Goal: Information Seeking & Learning: Check status

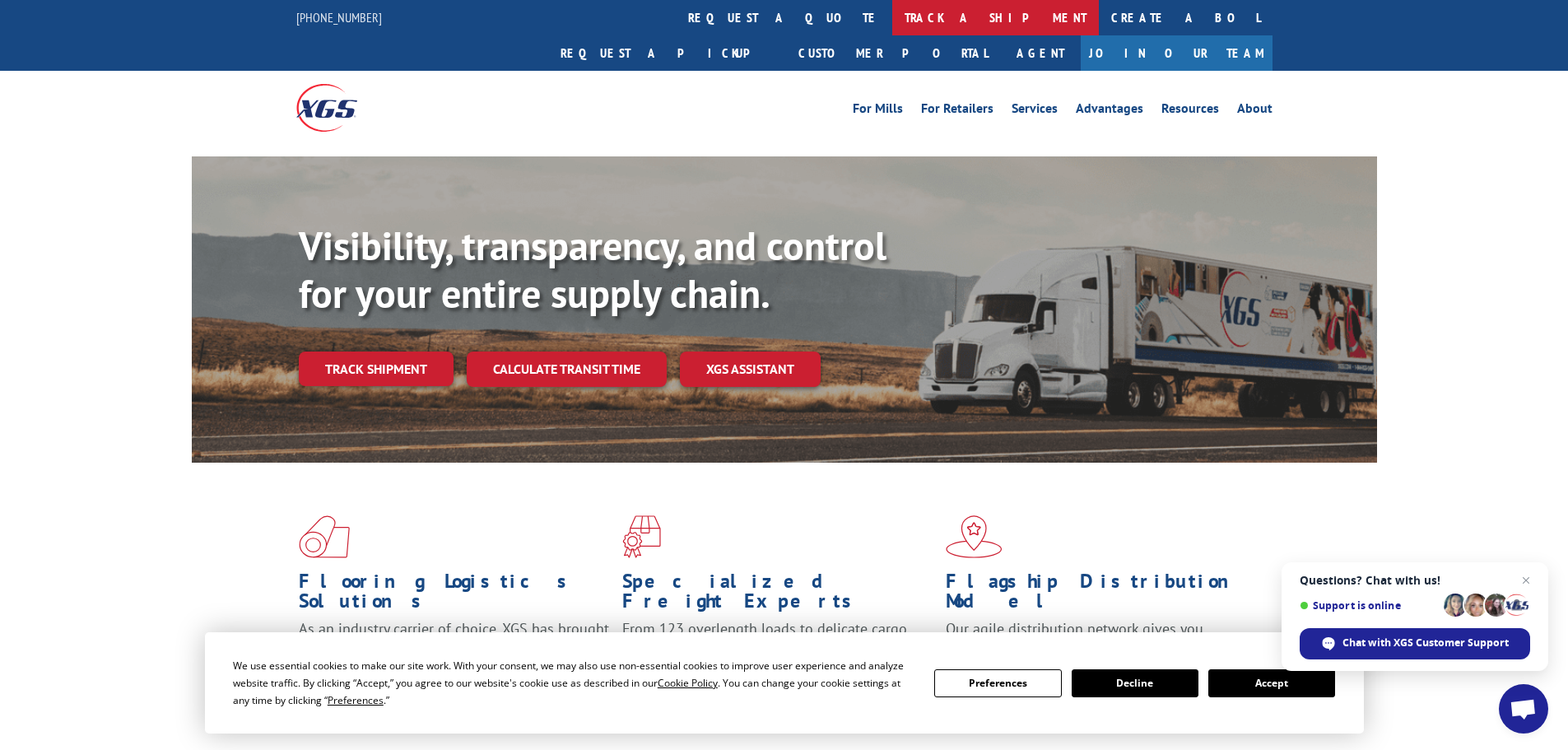
click at [892, 9] on link "track a shipment" at bounding box center [996, 18] width 207 height 35
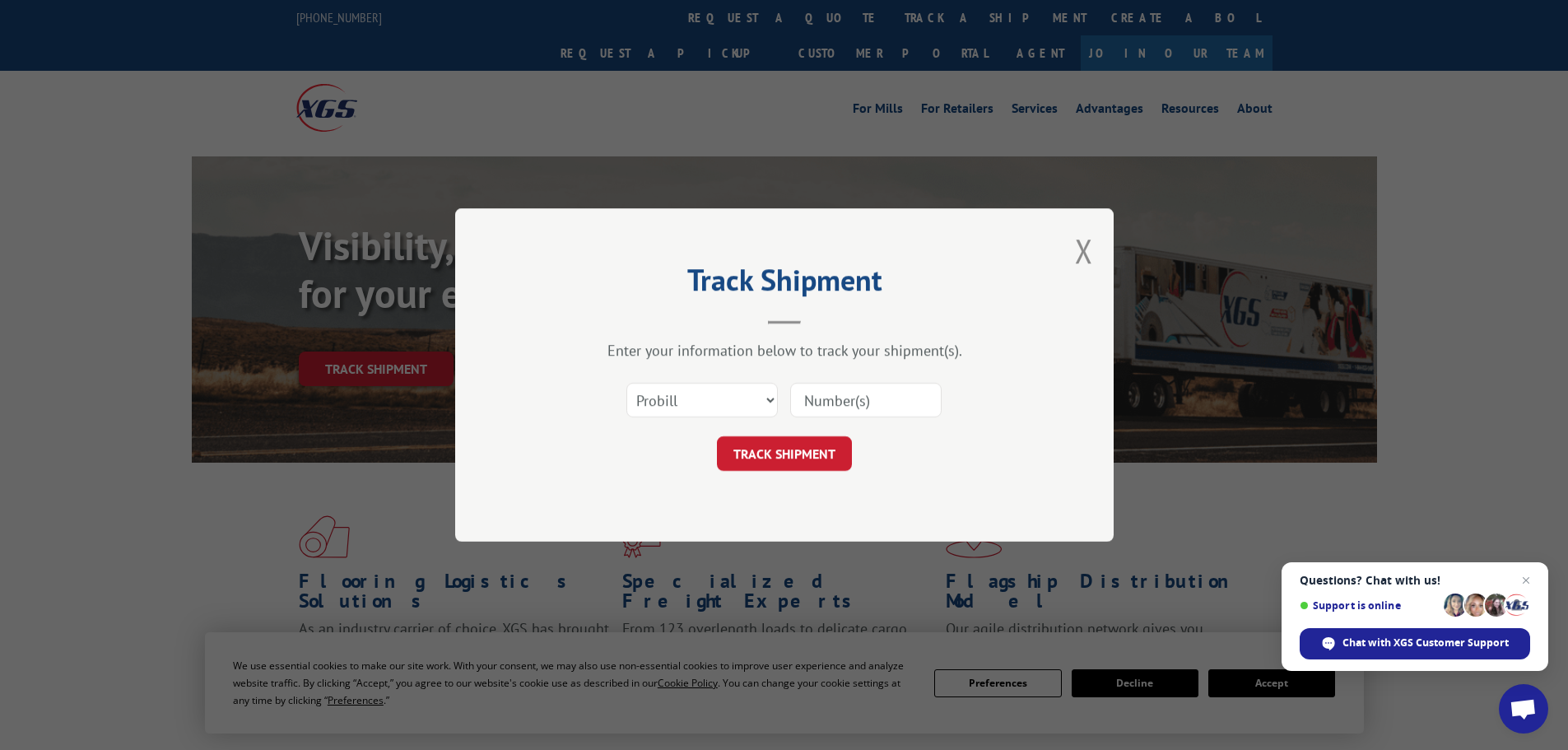
paste input "17589416"
type input "17589416"
click at [796, 449] on button "TRACK SHIPMENT" at bounding box center [784, 453] width 135 height 34
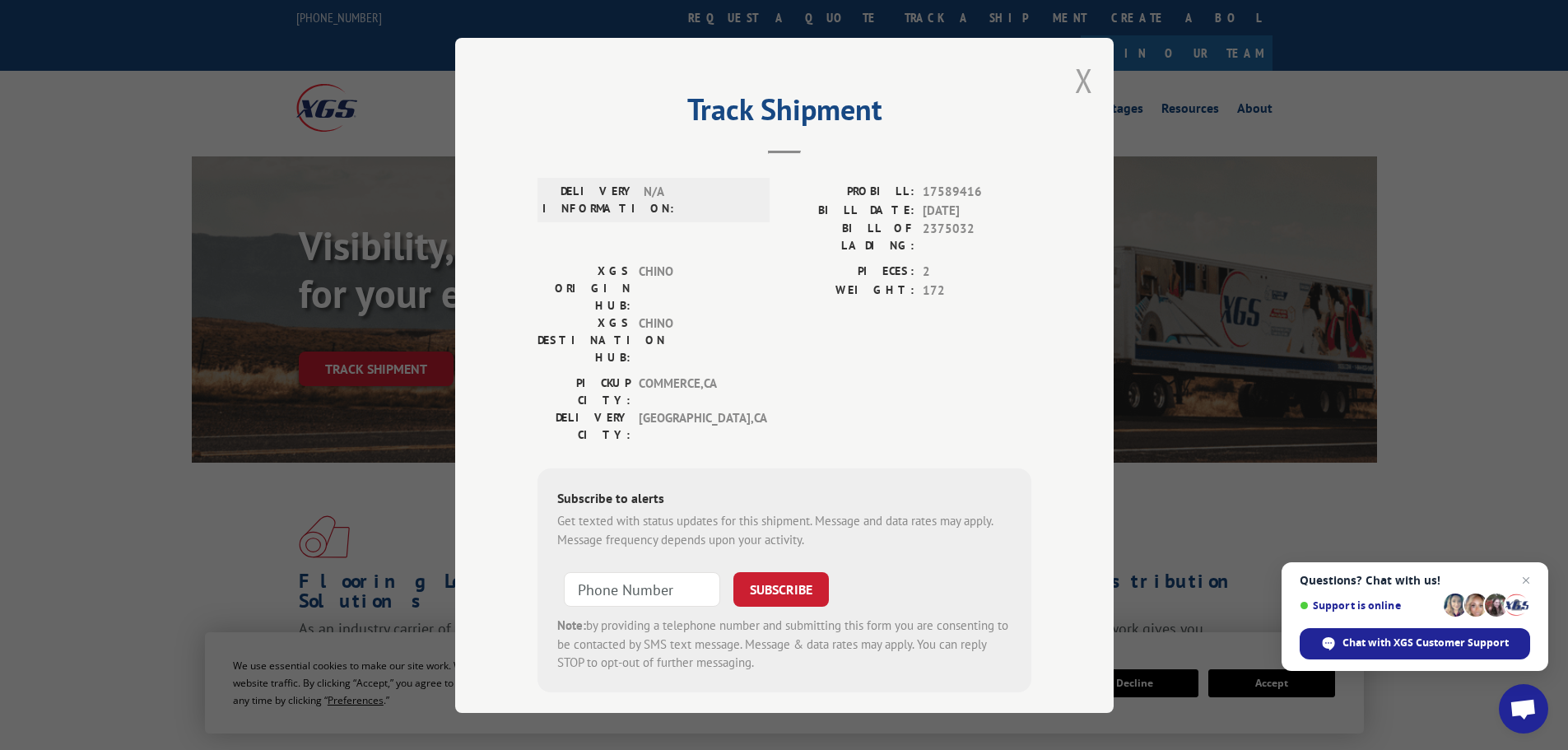
click at [1084, 82] on button "Close modal" at bounding box center [1084, 81] width 18 height 44
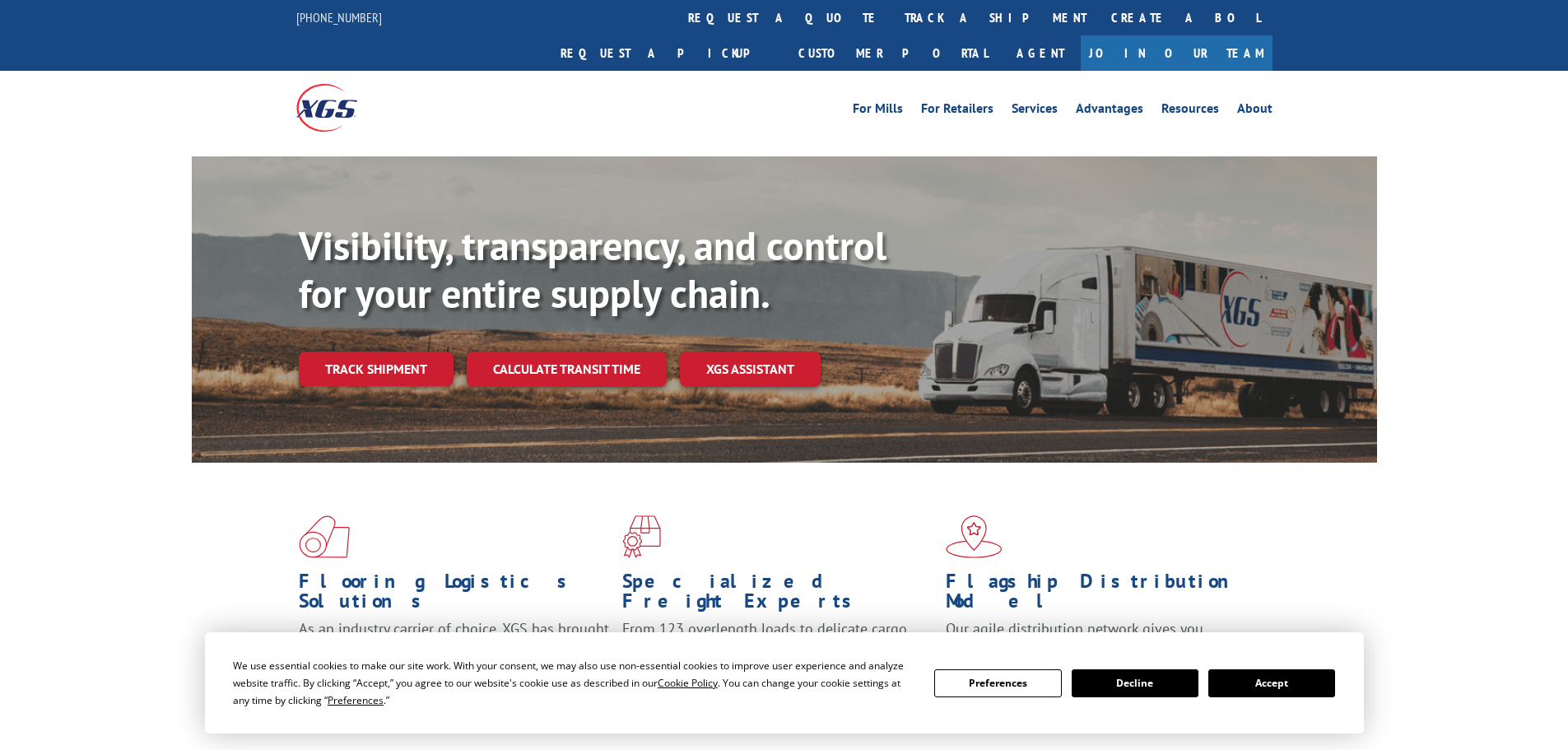
drag, startPoint x: 699, startPoint y: 13, endPoint x: 690, endPoint y: 27, distance: 16.6
click at [892, 13] on link "track a shipment" at bounding box center [996, 18] width 207 height 35
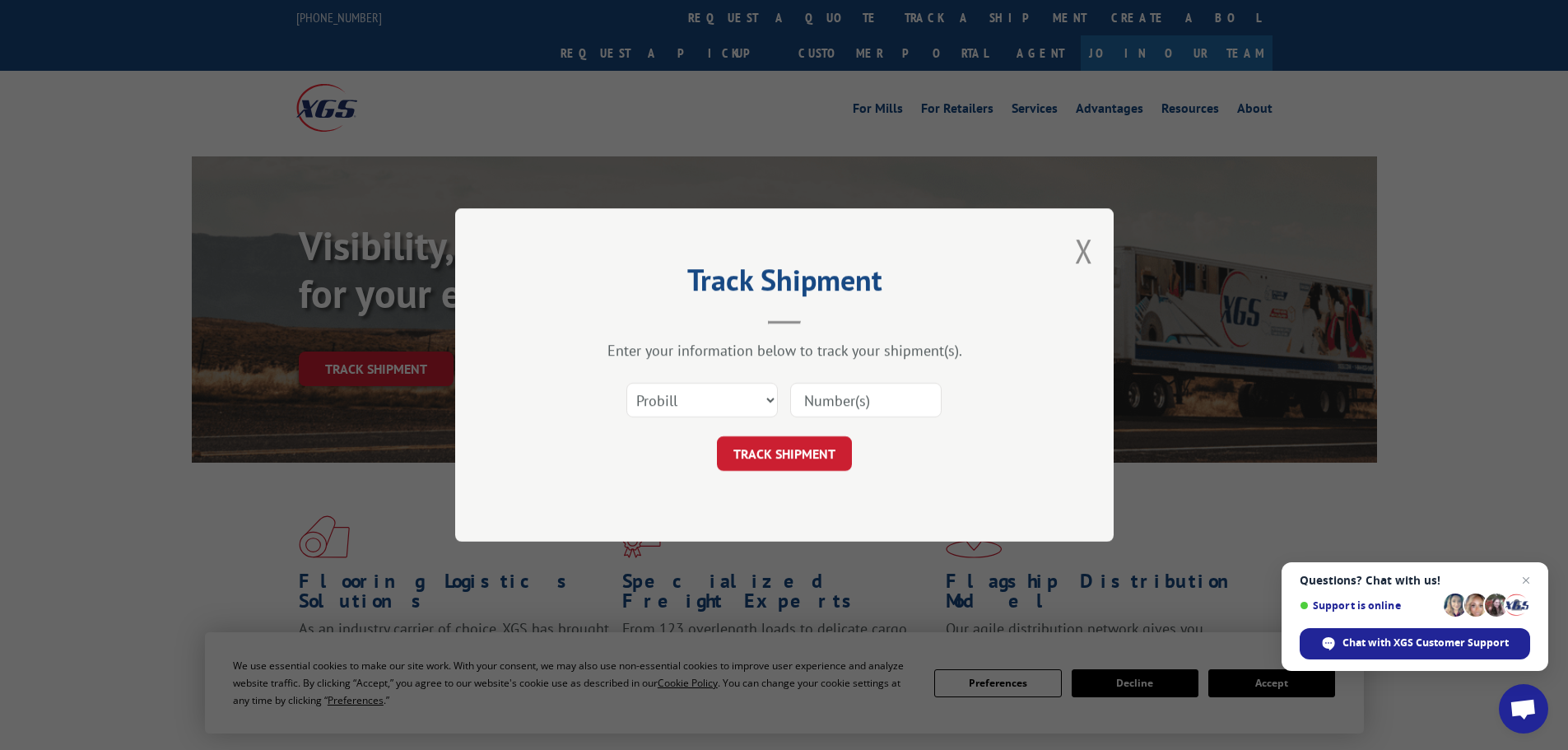
paste input "17563278"
type input "17563278"
click at [798, 441] on button "TRACK SHIPMENT" at bounding box center [784, 453] width 135 height 34
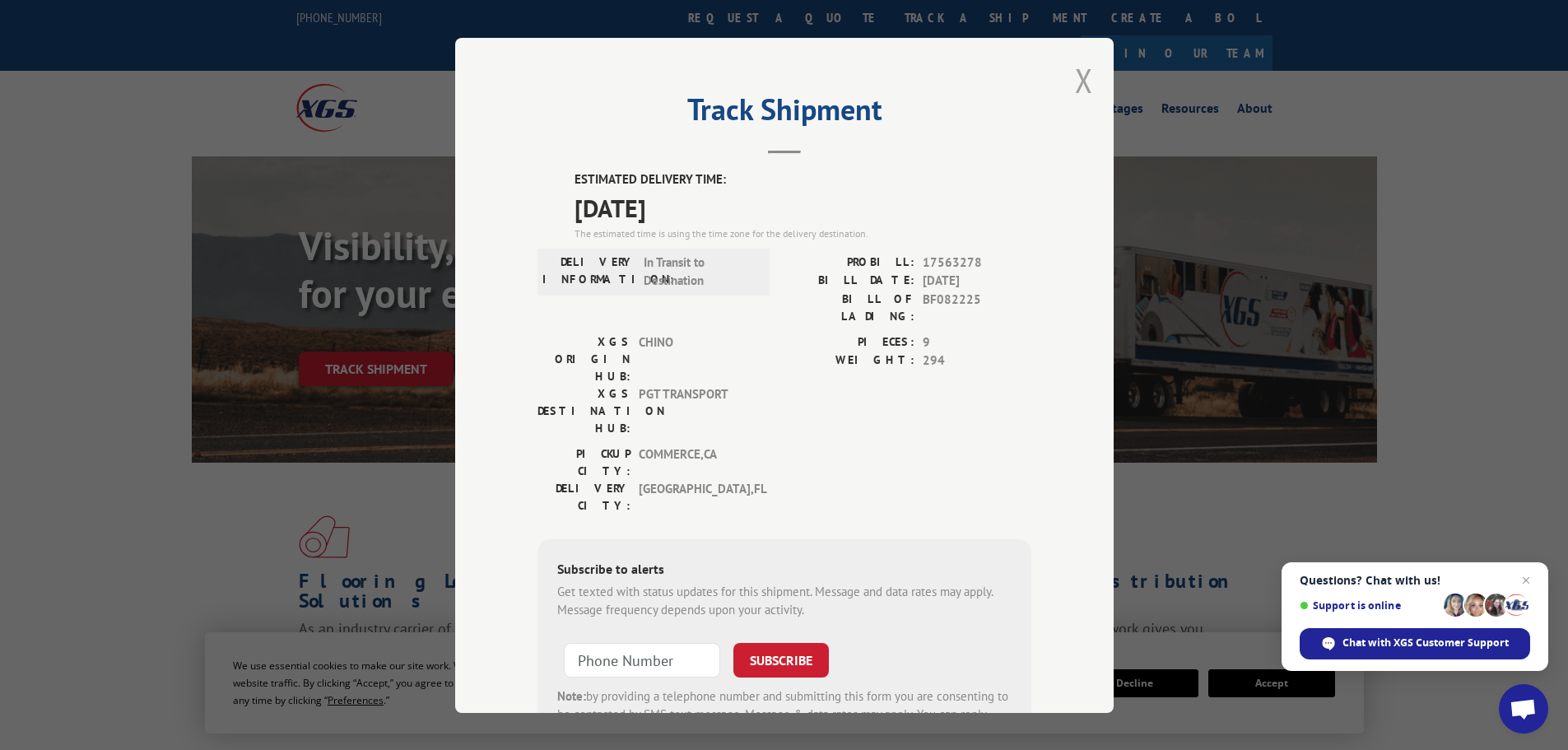
click at [1076, 80] on button "Close modal" at bounding box center [1084, 81] width 18 height 44
